Goal: Information Seeking & Learning: Find contact information

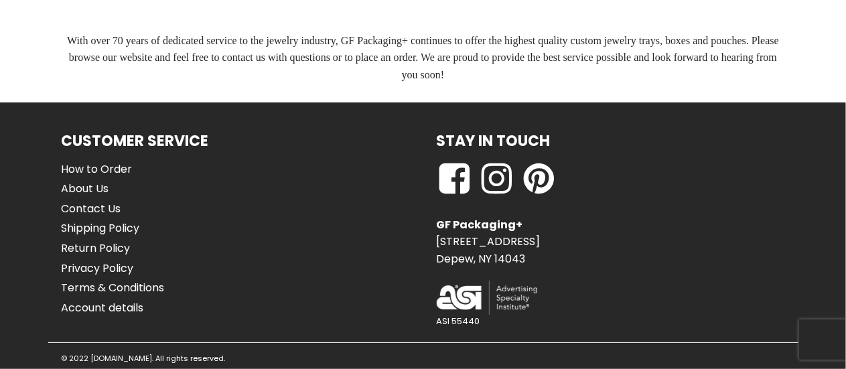
scroll to position [1197, 0]
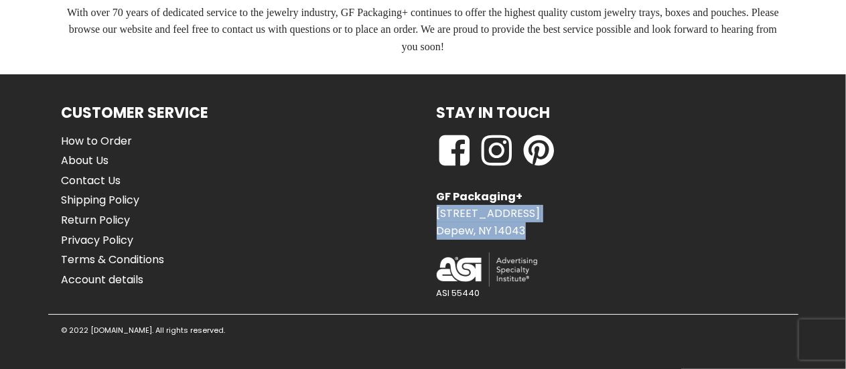
drag, startPoint x: 439, startPoint y: 210, endPoint x: 525, endPoint y: 224, distance: 87.6
click at [525, 224] on p "GF Packaging+ 786 Terrace Boulevard, Suite #23 Depew, NY 14043" at bounding box center [489, 214] width 104 height 52
copy p "786 Terrace Boulevard, Suite #23 Depew, NY 14043"
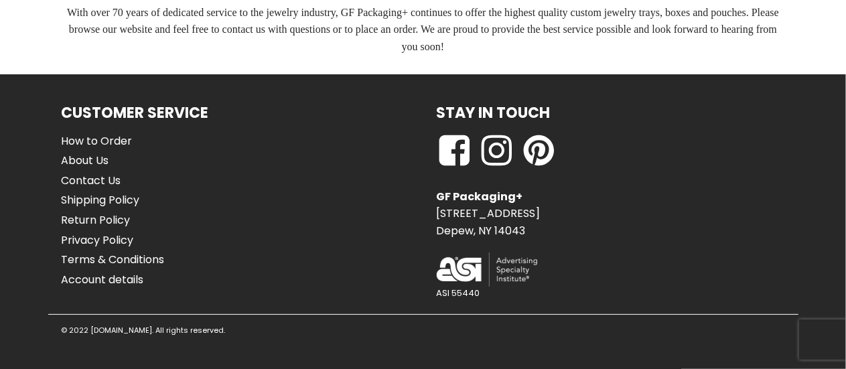
click at [369, 171] on div "Customer Service How to Order About Us Contact Us Shipping Policy Return Policy…" at bounding box center [235, 207] width 375 height 213
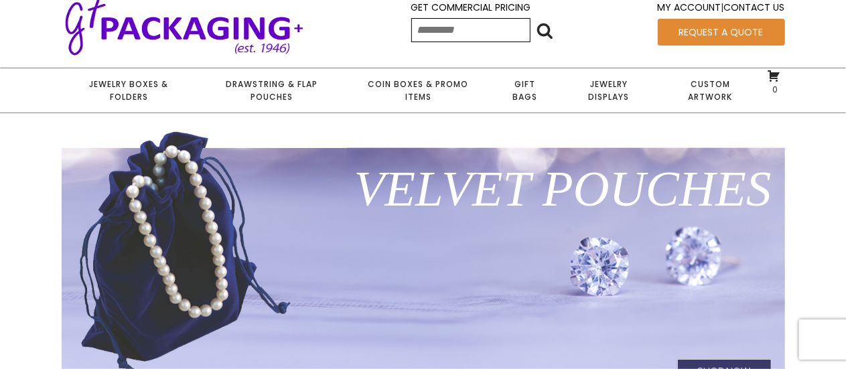
scroll to position [0, 0]
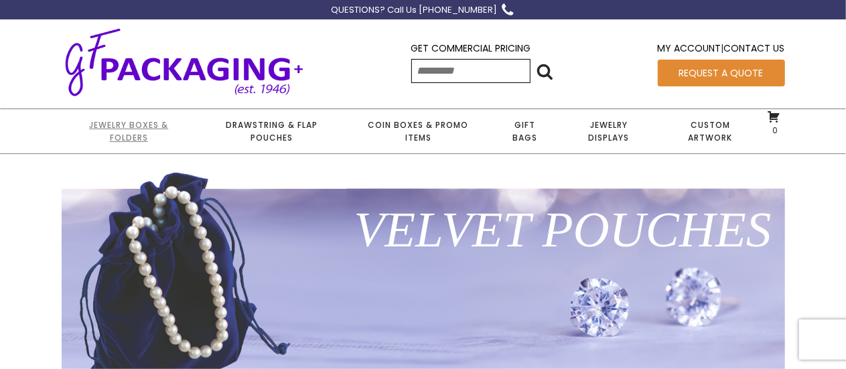
click at [138, 127] on link "Jewelry Boxes & Folders" at bounding box center [129, 131] width 135 height 44
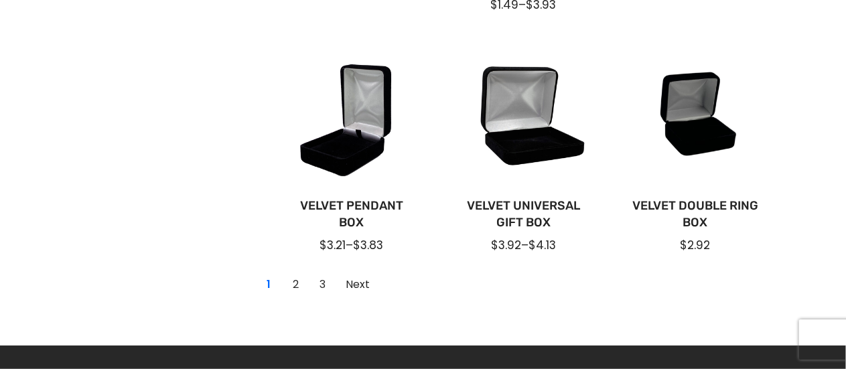
scroll to position [1139, 0]
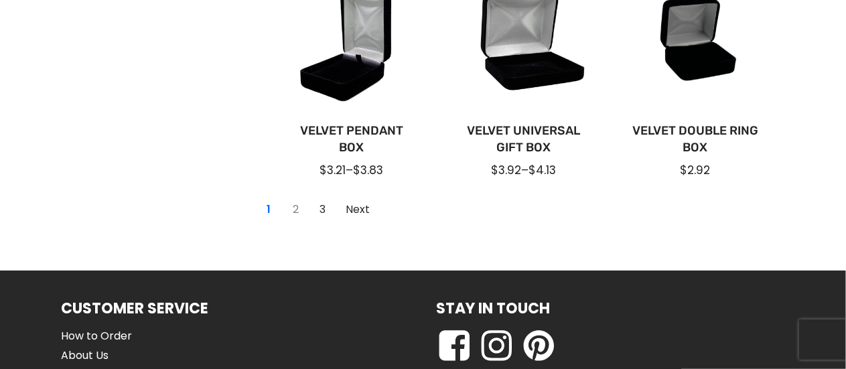
click at [294, 210] on link "2" at bounding box center [295, 210] width 21 height 21
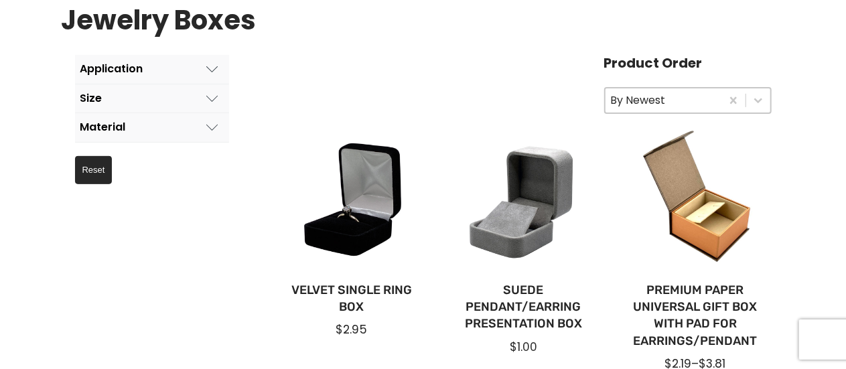
scroll to position [268, 0]
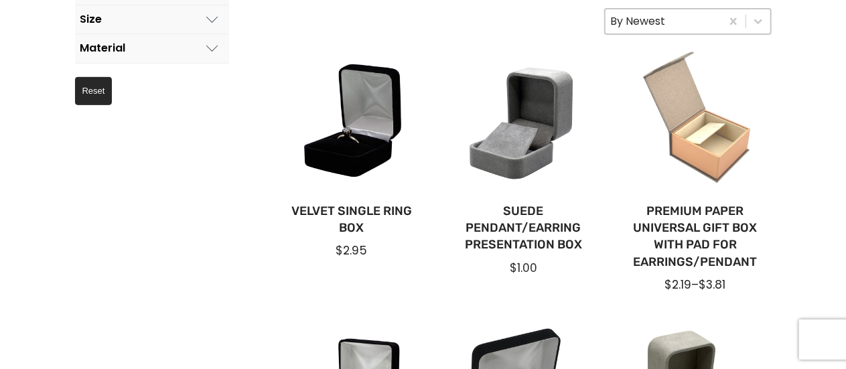
click at [714, 147] on div at bounding box center [696, 121] width 151 height 151
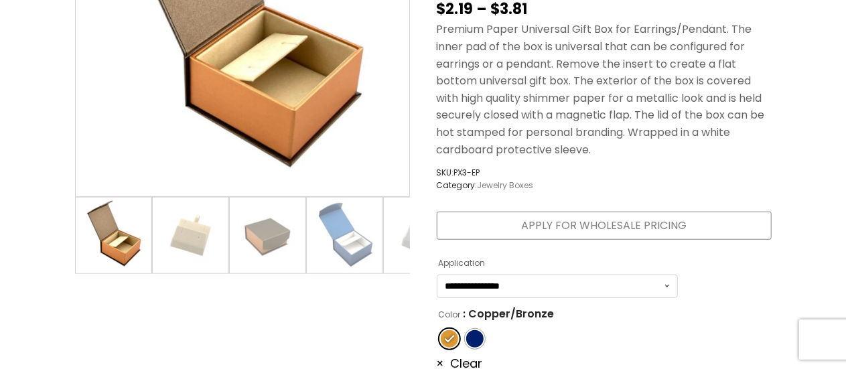
scroll to position [469, 0]
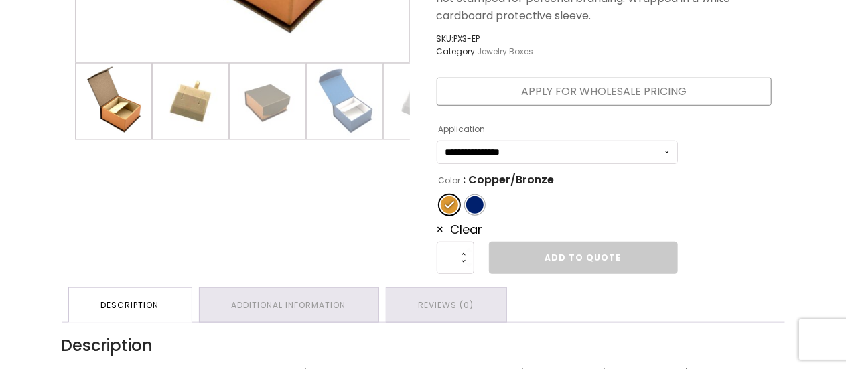
click at [197, 115] on img at bounding box center [191, 102] width 76 height 76
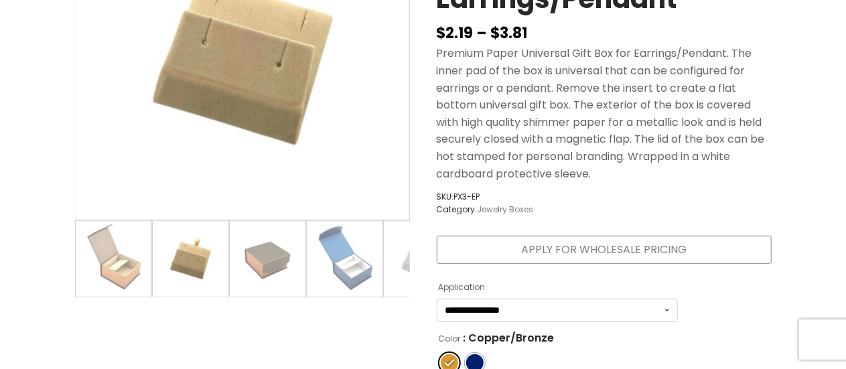
scroll to position [268, 0]
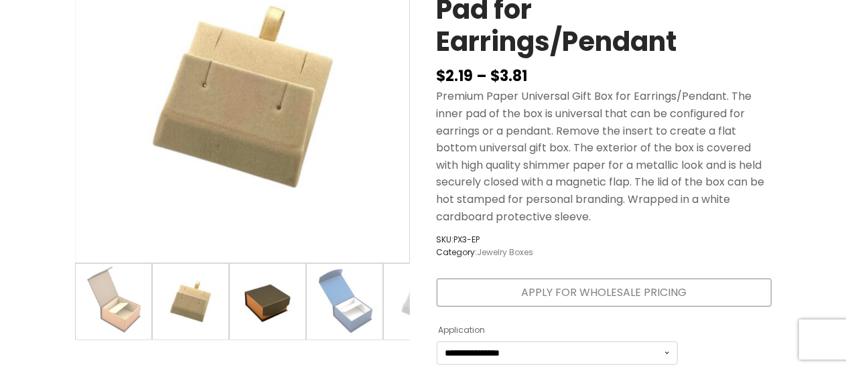
click at [264, 297] on img at bounding box center [268, 302] width 76 height 76
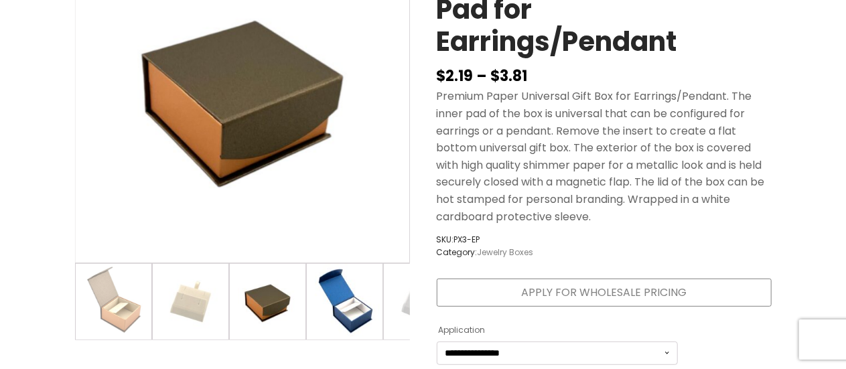
click at [363, 311] on img at bounding box center [345, 302] width 76 height 76
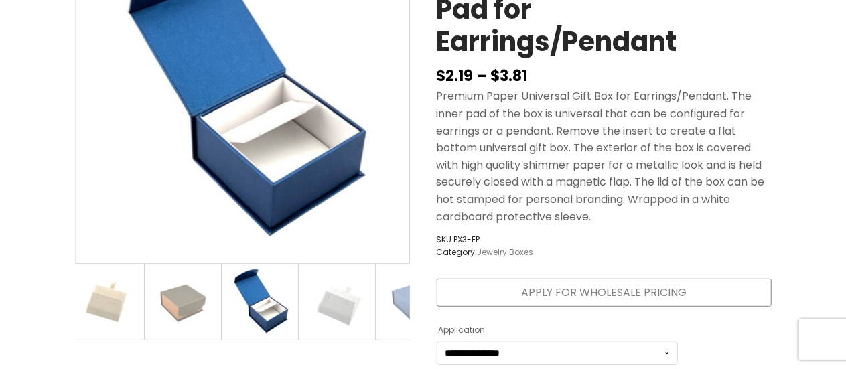
scroll to position [0, 127]
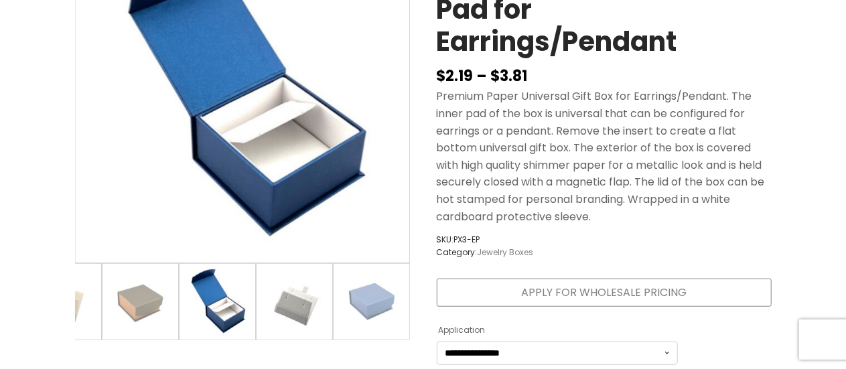
click at [306, 297] on img at bounding box center [295, 302] width 76 height 76
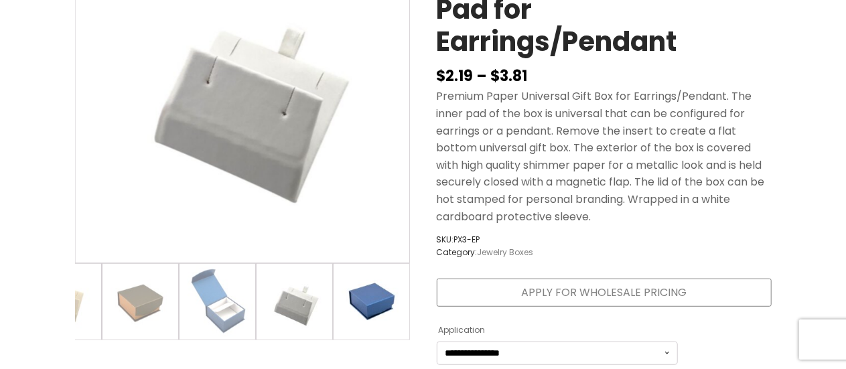
click at [372, 301] on img at bounding box center [372, 302] width 76 height 76
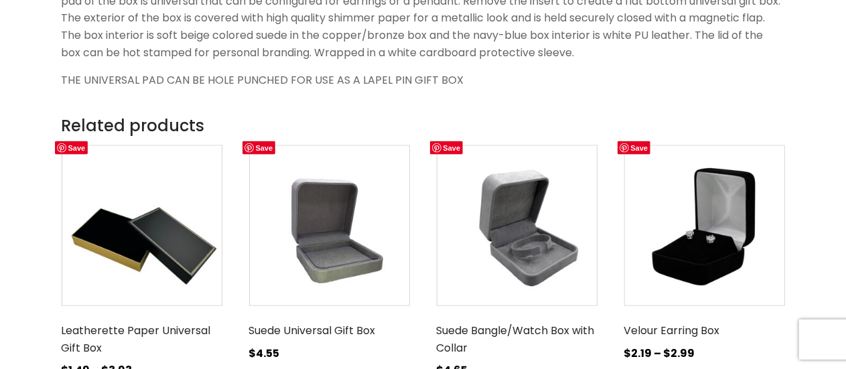
scroll to position [737, 0]
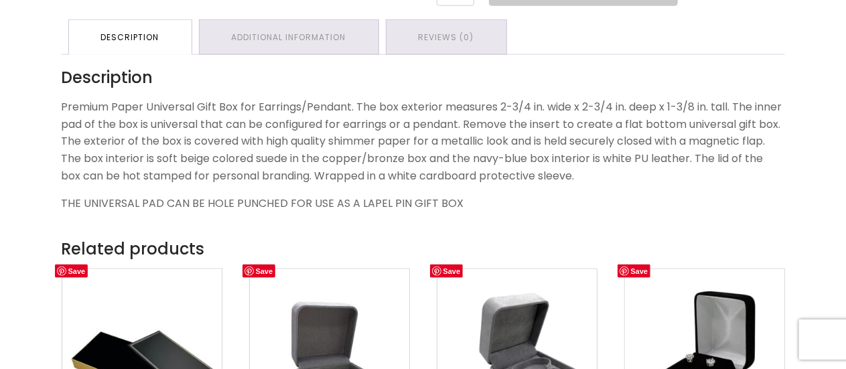
click at [111, 132] on p "Premium Paper Universal Gift Box for Earrings/Pendant. The box exterior measure…" at bounding box center [424, 142] width 724 height 86
click at [293, 36] on link "Additional information" at bounding box center [289, 37] width 179 height 34
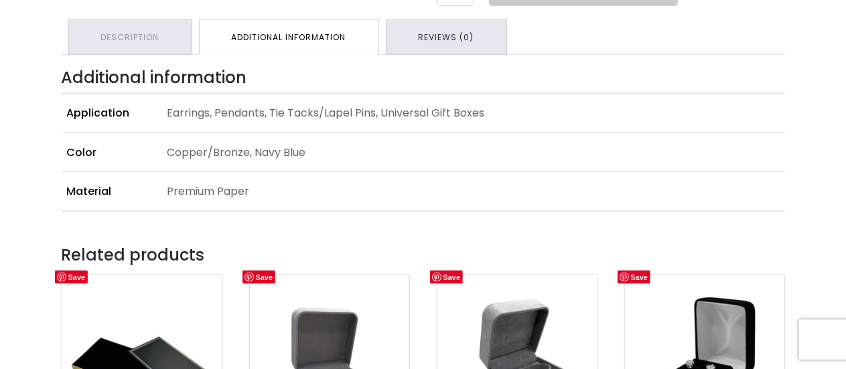
click at [440, 38] on link "Reviews (0)" at bounding box center [447, 37] width 120 height 34
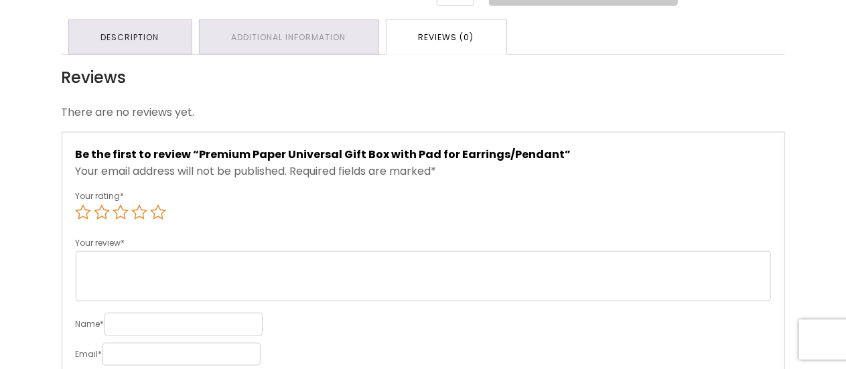
click at [126, 34] on link "Description" at bounding box center [130, 37] width 123 height 34
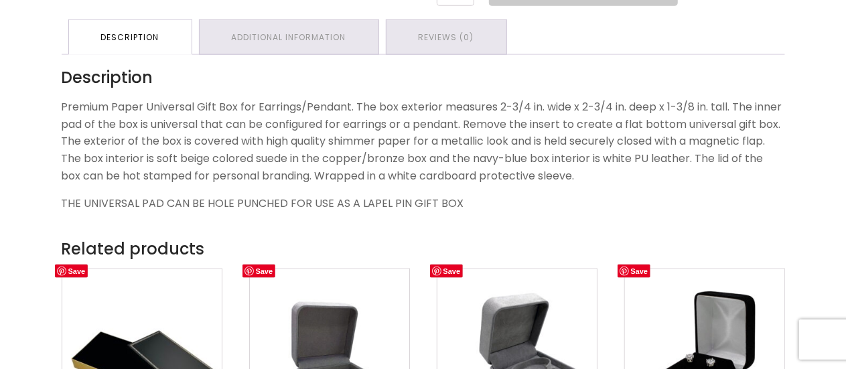
click at [81, 103] on p "Premium Paper Universal Gift Box for Earrings/Pendant. The box exterior measure…" at bounding box center [424, 142] width 724 height 86
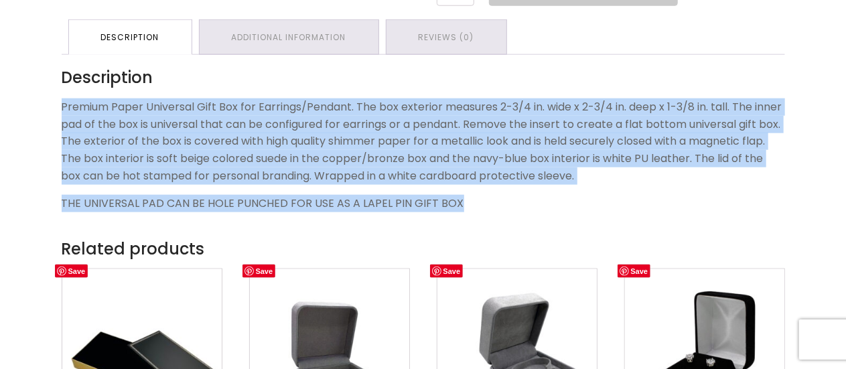
drag, startPoint x: 63, startPoint y: 103, endPoint x: 496, endPoint y: 214, distance: 447.0
click at [496, 214] on div "Description Premium Paper Universal Gift Box for Earrings/Pendant. The box exte…" at bounding box center [424, 145] width 724 height 181
click at [227, 187] on div "Description Premium Paper Universal Gift Box for Earrings/Pendant. The box exte…" at bounding box center [424, 145] width 724 height 181
click at [75, 119] on p "Premium Paper Universal Gift Box for Earrings/Pendant. The box exterior measure…" at bounding box center [424, 142] width 724 height 86
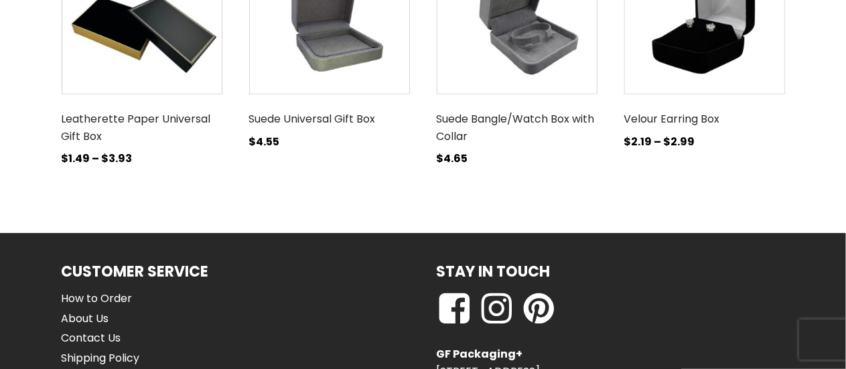
scroll to position [1229, 0]
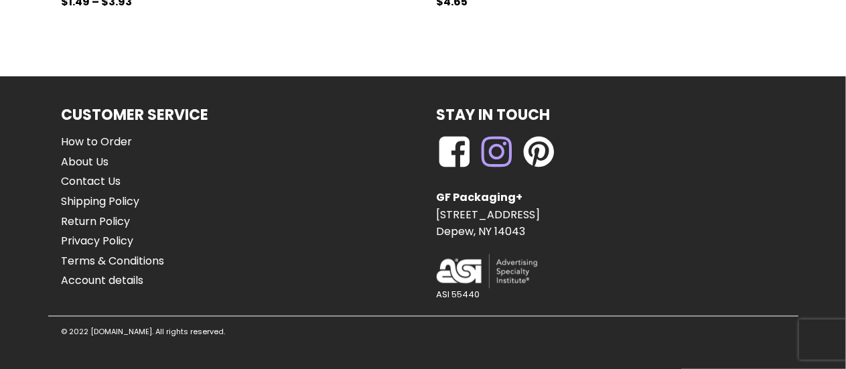
click at [490, 150] on use at bounding box center [496, 152] width 30 height 30
